Goal: Task Accomplishment & Management: Use online tool/utility

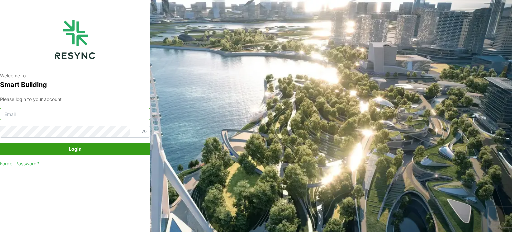
type input "[EMAIL_ADDRESS][DOMAIN_NAME]"
click at [114, 154] on span "Login" at bounding box center [74, 148] width 137 height 11
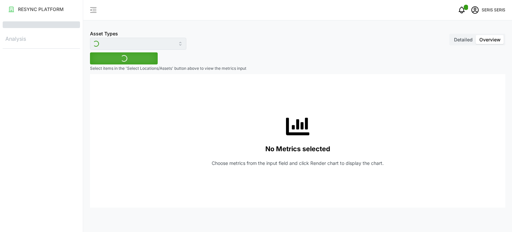
type input "Inverter"
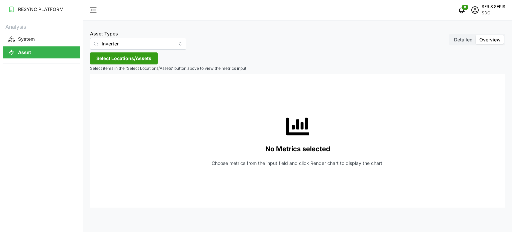
click at [136, 62] on span "Select Locations/Assets" at bounding box center [123, 58] width 55 height 11
click at [107, 87] on span "Select SDC-1" at bounding box center [107, 89] width 4 height 4
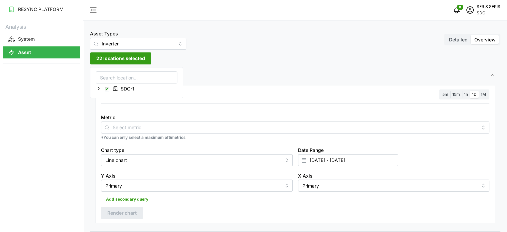
drag, startPoint x: 215, startPoint y: 65, endPoint x: 161, endPoint y: 102, distance: 65.1
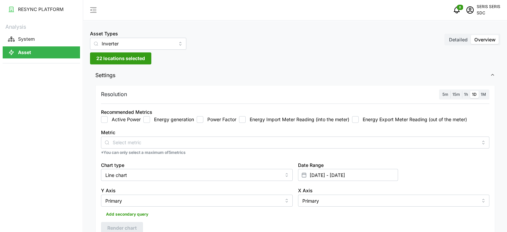
click at [145, 118] on input "Energy generation" at bounding box center [146, 119] width 7 height 7
checkbox input "true"
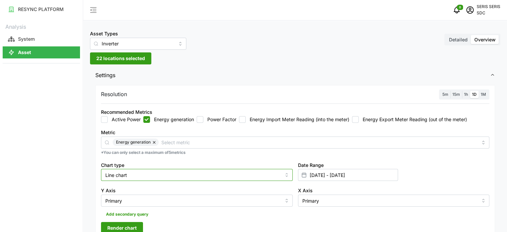
click at [154, 173] on input "Line chart" at bounding box center [197, 175] width 192 height 12
click at [144, 203] on div "Bar chart" at bounding box center [197, 201] width 188 height 11
type input "Bar chart"
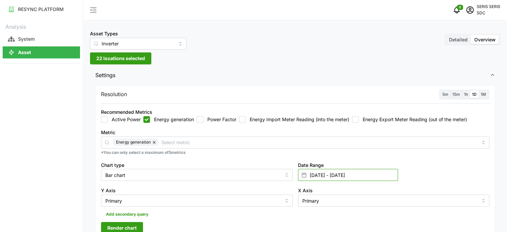
click at [341, 170] on input "[DATE] - [DATE]" at bounding box center [348, 175] width 100 height 12
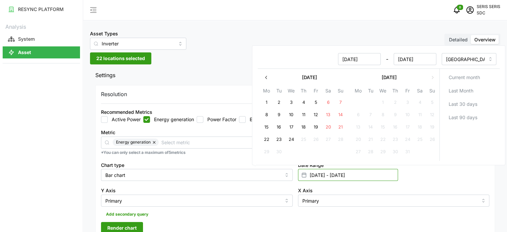
click at [340, 174] on input "[DATE] - [DATE]" at bounding box center [348, 175] width 100 height 12
click at [291, 138] on button "24" at bounding box center [291, 140] width 12 height 12
type input "[DATE] - [DATE]"
type input "[DATE]"
click at [291, 138] on button "24" at bounding box center [291, 140] width 12 height 12
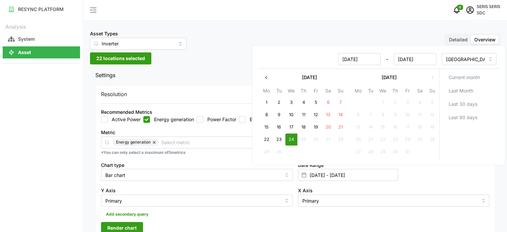
type input "[DATE] - [DATE]"
type input "[DATE]"
drag, startPoint x: 226, startPoint y: 217, endPoint x: 137, endPoint y: 228, distance: 89.7
click at [224, 218] on div "Add secondary query" at bounding box center [295, 212] width 389 height 13
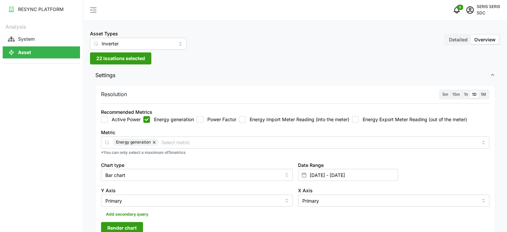
click at [129, 228] on span "Render chart" at bounding box center [121, 227] width 29 height 11
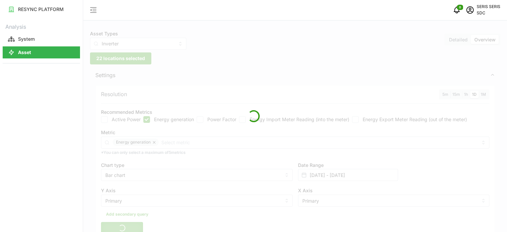
scroll to position [100, 0]
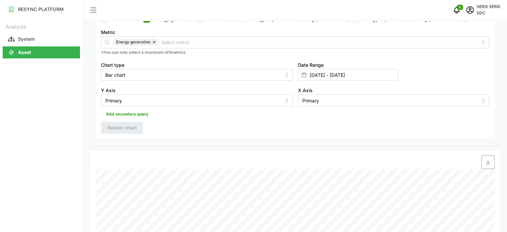
click at [494, 162] on span "button" at bounding box center [488, 162] width 13 height 13
